Goal: Find specific page/section: Find specific page/section

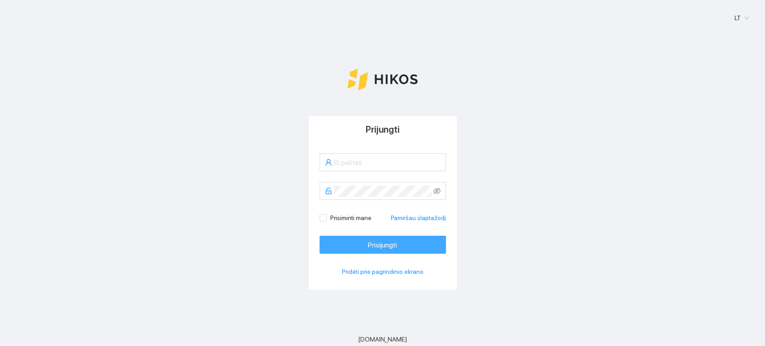
type input "[EMAIL_ADDRESS][DOMAIN_NAME]"
click at [386, 245] on span "Prisijungti" at bounding box center [382, 244] width 29 height 11
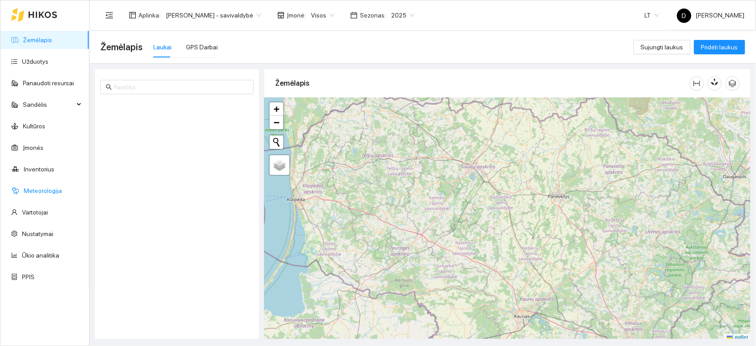
click at [46, 192] on link "Meteorologija" at bounding box center [43, 190] width 38 height 7
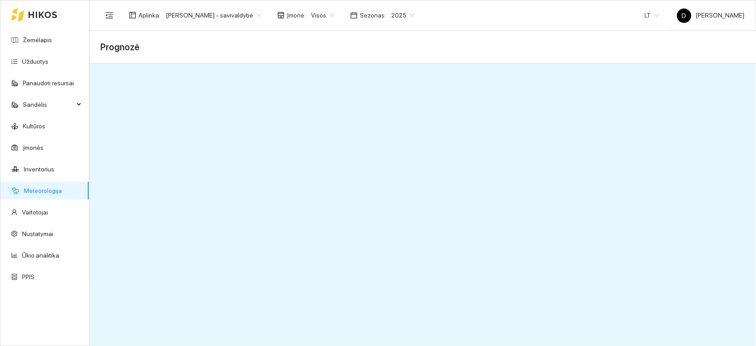
click at [35, 136] on ul "Žemėlapis Užduotys Panaudoti resursai Sandėlis Kultūros Įmonės Inventorius Mete…" at bounding box center [44, 158] width 89 height 258
click at [34, 125] on link "Kultūros" at bounding box center [34, 125] width 22 height 7
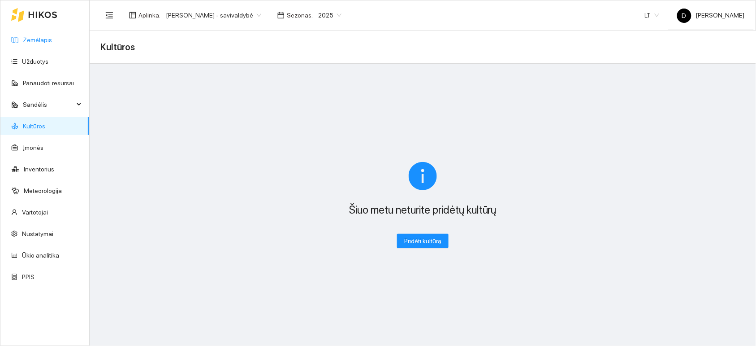
click at [44, 38] on link "Žemėlapis" at bounding box center [37, 39] width 29 height 7
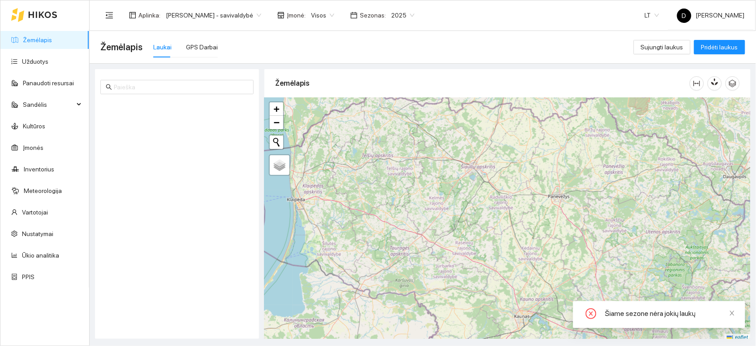
scroll to position [2, 0]
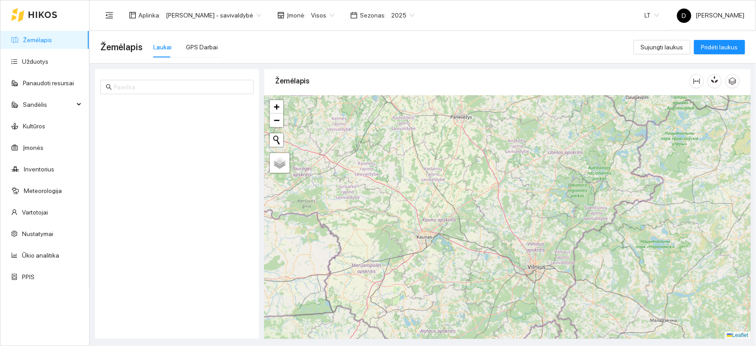
drag, startPoint x: 548, startPoint y: 190, endPoint x: 450, endPoint y: 113, distance: 124.5
click at [450, 113] on div "+ − Nieko nerasta. Bandykite dar kartą. Žemėlapis Palydovas Leaflet" at bounding box center [507, 216] width 486 height 243
click at [410, 14] on span "2025" at bounding box center [402, 15] width 23 height 13
click at [404, 101] on div "2025" at bounding box center [402, 104] width 23 height 10
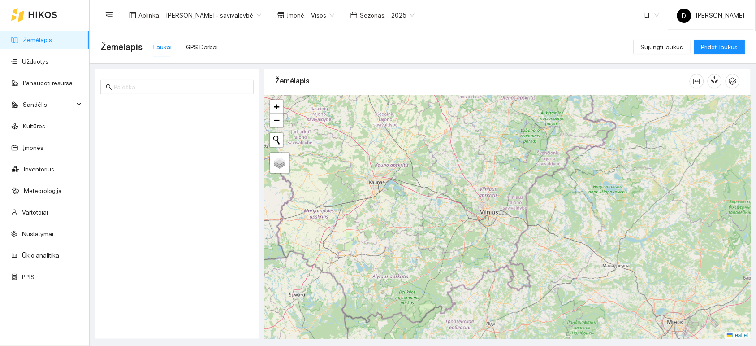
drag, startPoint x: 628, startPoint y: 263, endPoint x: 583, endPoint y: 208, distance: 71.4
click at [583, 208] on div "+ − Nieko nerasta. Bandykite dar kartą. Žemėlapis Palydovas Leaflet" at bounding box center [507, 216] width 486 height 243
click at [408, 12] on span "2025" at bounding box center [402, 15] width 23 height 13
click at [403, 91] on div "2024" at bounding box center [402, 90] width 23 height 10
click at [324, 16] on span "Visos" at bounding box center [322, 15] width 23 height 13
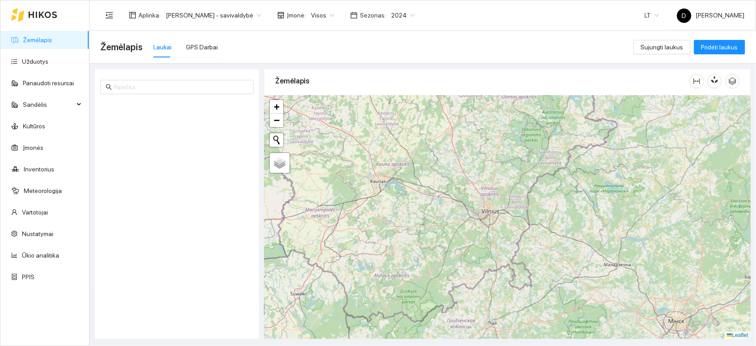
click at [306, 15] on span "Įmonė :" at bounding box center [296, 15] width 19 height 10
click at [330, 16] on span "Visos" at bounding box center [322, 15] width 23 height 13
click at [325, 30] on div "Visos" at bounding box center [331, 32] width 34 height 10
click at [195, 14] on span "Donatas Klimkevičius - savivaldybė" at bounding box center [213, 15] width 95 height 13
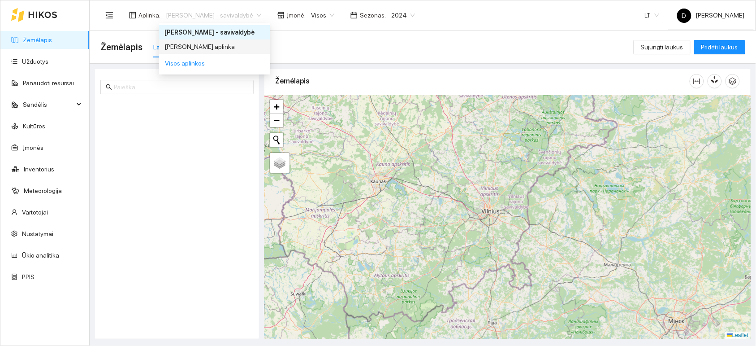
click at [201, 47] on div "Donato Klimkevičiaus aplinka" at bounding box center [215, 47] width 100 height 10
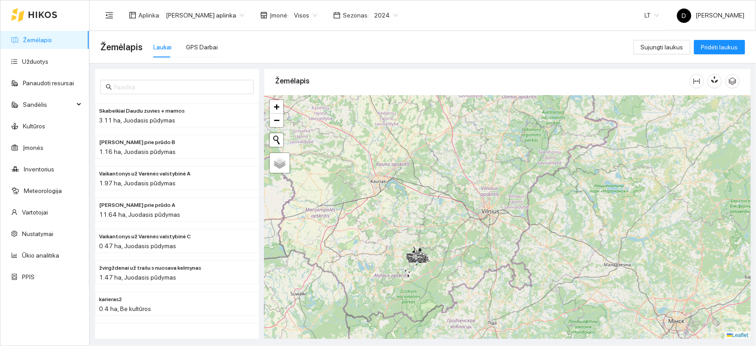
click at [393, 14] on span "2024" at bounding box center [386, 15] width 24 height 13
click at [384, 101] on div "2025" at bounding box center [386, 104] width 23 height 10
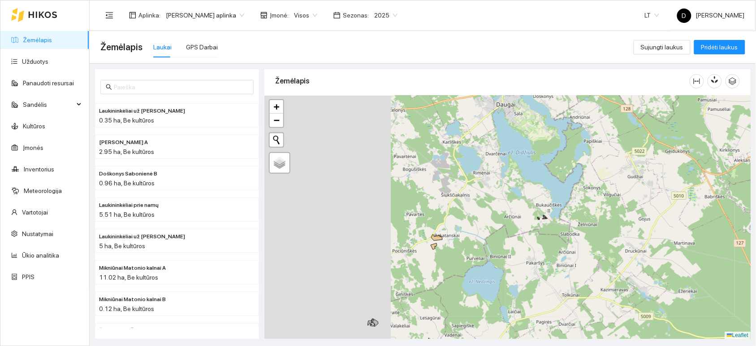
drag, startPoint x: 420, startPoint y: 208, endPoint x: 569, endPoint y: 303, distance: 177.0
click at [572, 302] on div at bounding box center [507, 216] width 486 height 243
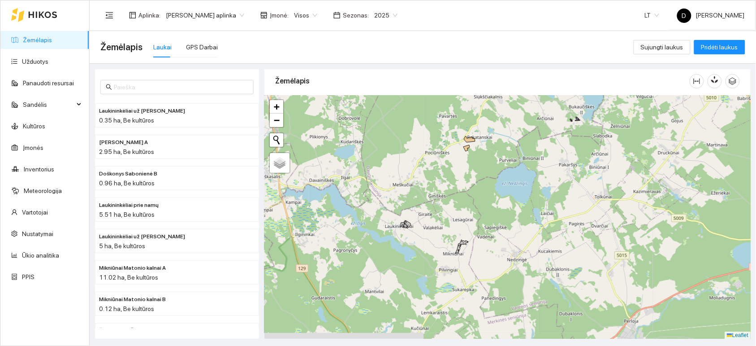
drag, startPoint x: 489, startPoint y: 307, endPoint x: 526, endPoint y: 204, distance: 109.3
click at [525, 206] on div at bounding box center [507, 216] width 486 height 243
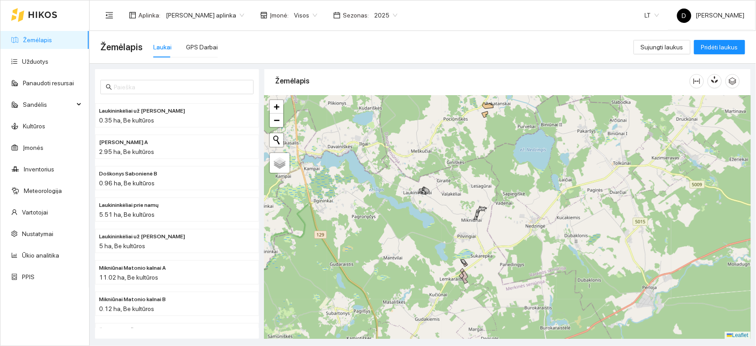
drag, startPoint x: 500, startPoint y: 251, endPoint x: 508, endPoint y: 234, distance: 19.3
click at [508, 234] on div at bounding box center [507, 216] width 486 height 243
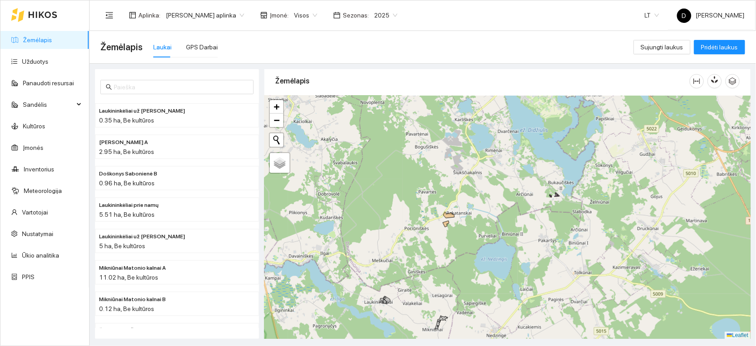
drag, startPoint x: 550, startPoint y: 178, endPoint x: 511, endPoint y: 287, distance: 116.5
click at [511, 287] on div at bounding box center [507, 216] width 486 height 243
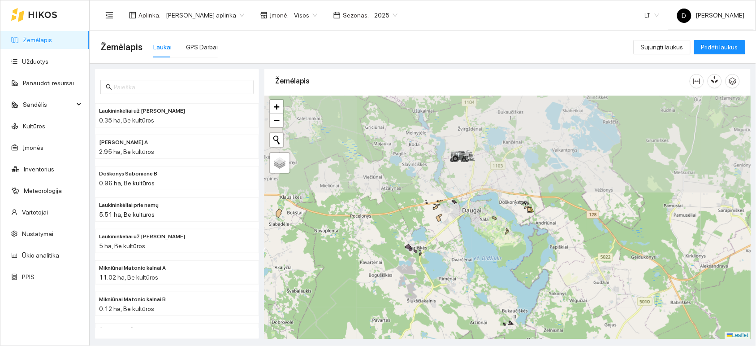
drag, startPoint x: 493, startPoint y: 168, endPoint x: 447, endPoint y: 296, distance: 136.3
click at [447, 296] on div at bounding box center [507, 216] width 486 height 243
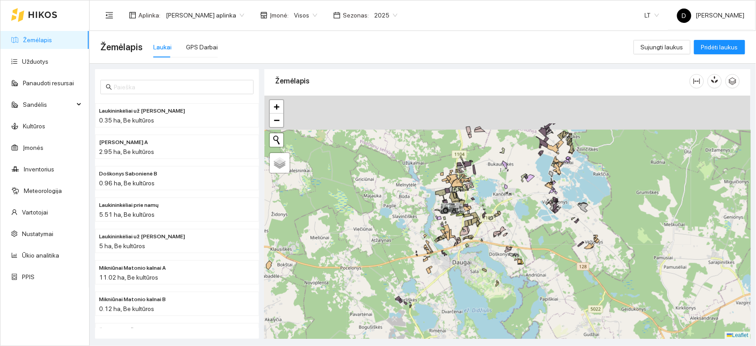
drag, startPoint x: 462, startPoint y: 264, endPoint x: 461, endPoint y: 290, distance: 26.0
click at [461, 290] on div at bounding box center [507, 216] width 486 height 243
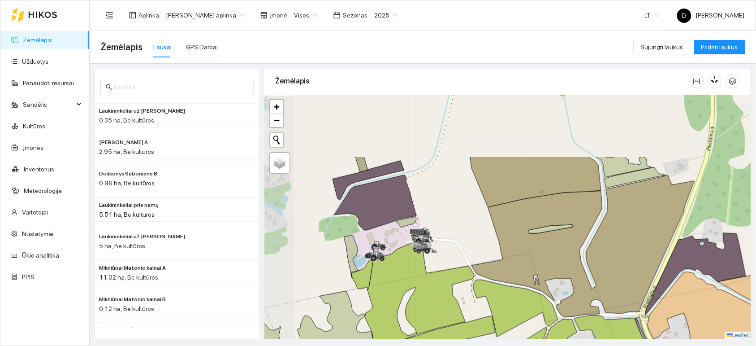
drag, startPoint x: 417, startPoint y: 153, endPoint x: 454, endPoint y: 239, distance: 93.2
click at [454, 239] on div at bounding box center [507, 216] width 486 height 243
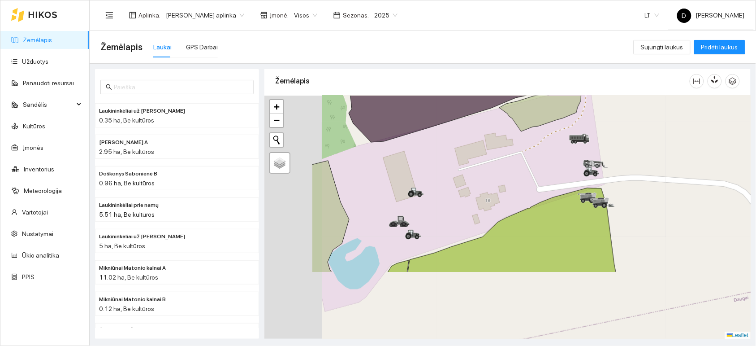
drag, startPoint x: 442, startPoint y: 259, endPoint x: 528, endPoint y: 177, distance: 118.6
click at [528, 177] on div at bounding box center [507, 216] width 486 height 243
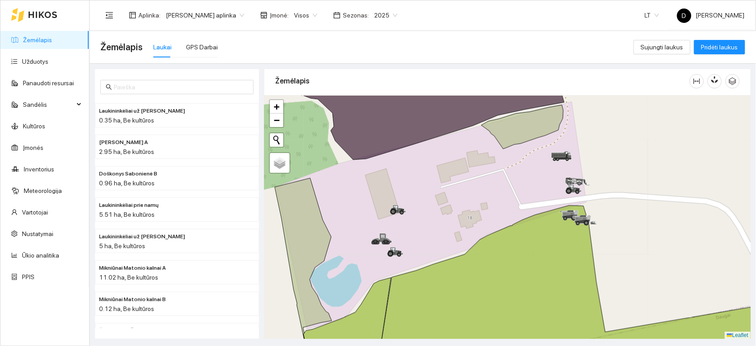
drag, startPoint x: 490, startPoint y: 176, endPoint x: 456, endPoint y: 210, distance: 47.9
click at [456, 210] on div at bounding box center [507, 216] width 486 height 243
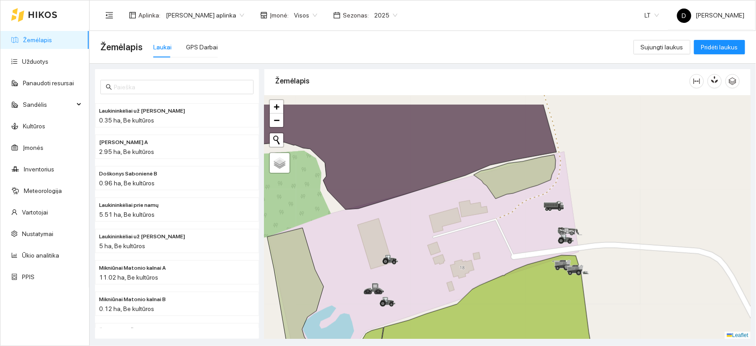
drag, startPoint x: 449, startPoint y: 194, endPoint x: 455, endPoint y: 237, distance: 43.5
click at [455, 237] on div at bounding box center [507, 216] width 486 height 243
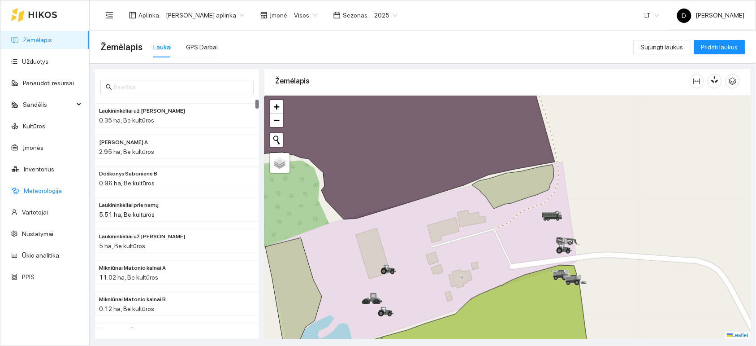
click at [48, 191] on link "Meteorologija" at bounding box center [43, 190] width 38 height 7
